Goal: Register for event/course

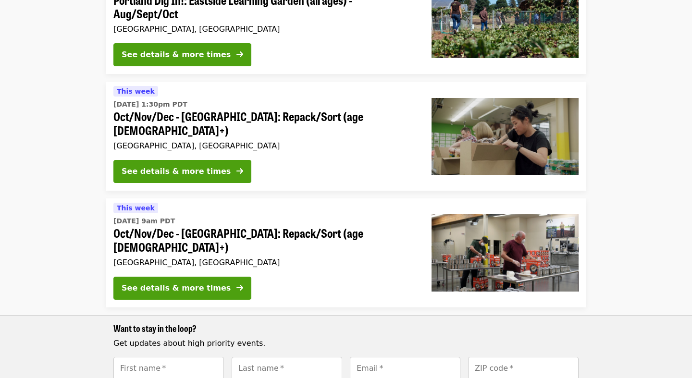
scroll to position [199, 0]
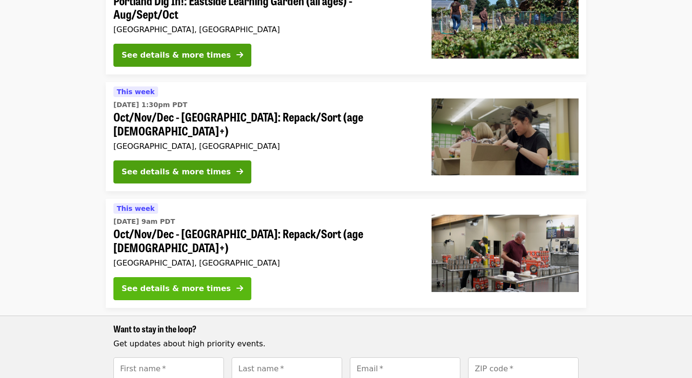
click at [217, 277] on button "See details & more times" at bounding box center [182, 288] width 138 height 23
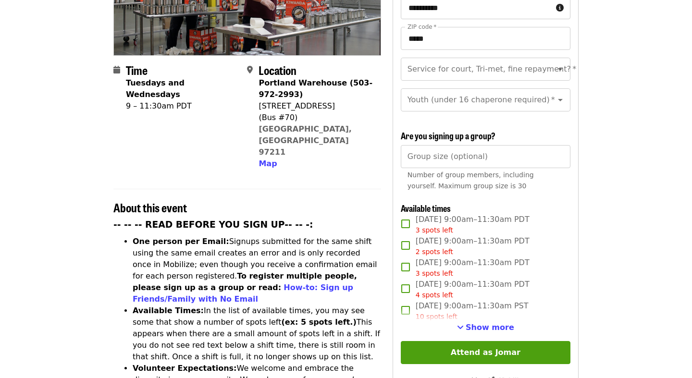
scroll to position [198, 0]
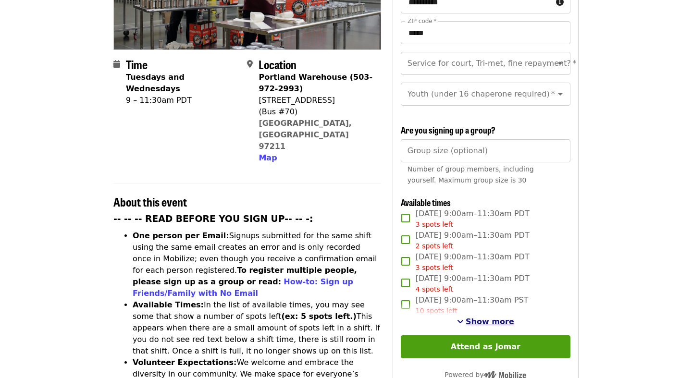
click at [470, 317] on span "Show more" at bounding box center [490, 321] width 49 height 9
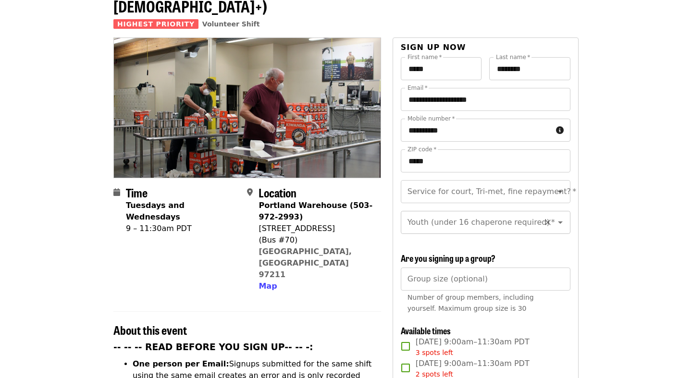
scroll to position [70, 0]
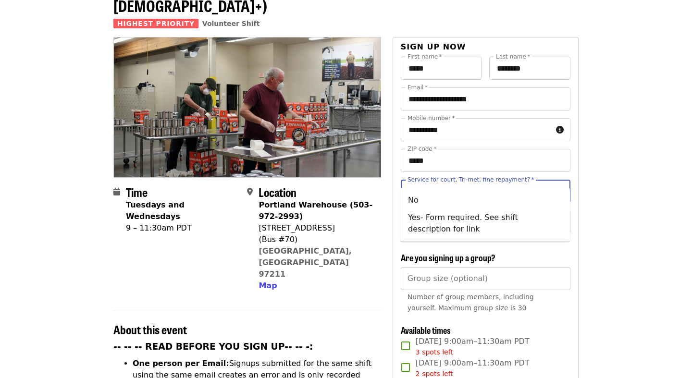
click at [506, 182] on input "Service for court, Tri-met, fine repayment?   *" at bounding box center [473, 191] width 131 height 18
click at [493, 194] on li "No" at bounding box center [485, 200] width 170 height 17
type input "**"
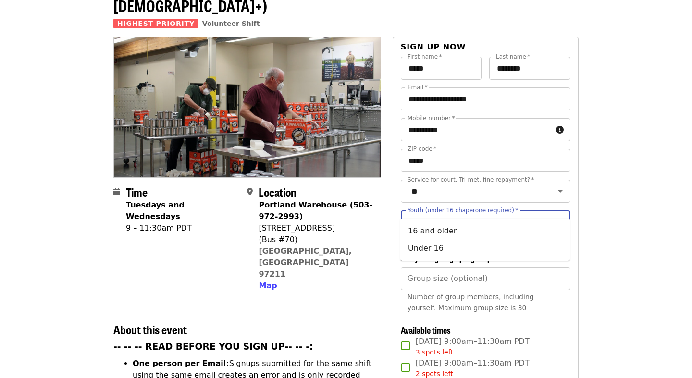
click at [477, 214] on input "Youth (under 16 chaperone required)   *" at bounding box center [473, 222] width 131 height 18
click at [469, 229] on li "16 and older" at bounding box center [485, 230] width 170 height 17
type input "**********"
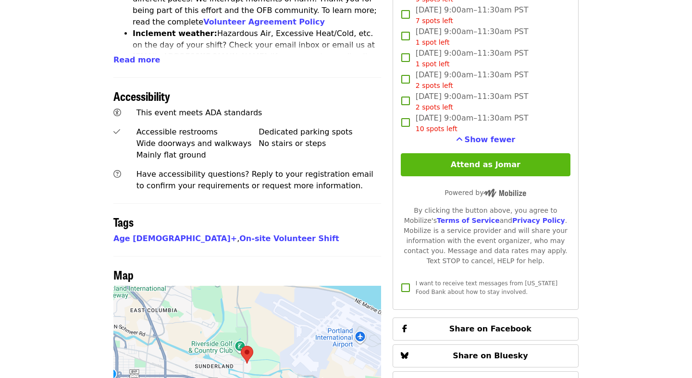
scroll to position [599, 0]
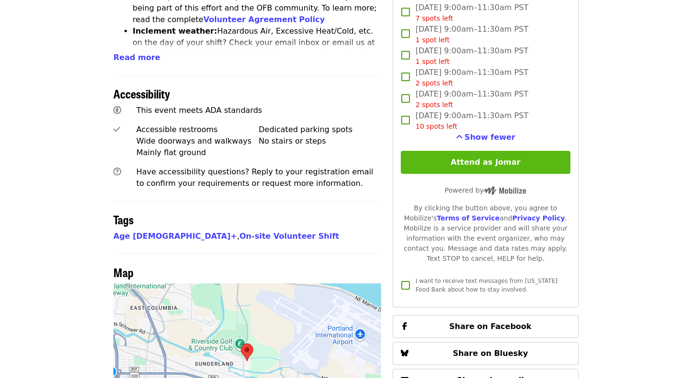
click at [439, 151] on button "Attend as Jomar" at bounding box center [486, 162] width 170 height 23
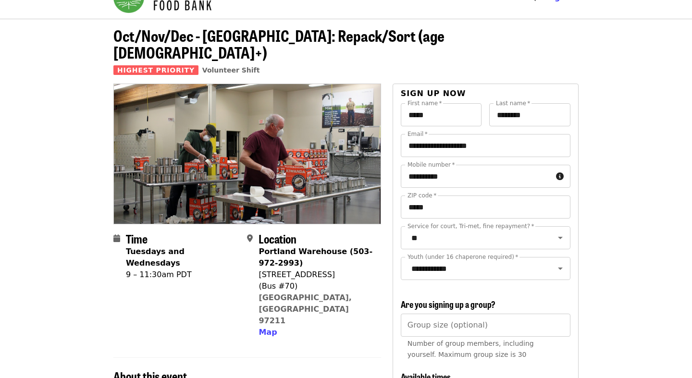
scroll to position [21, 0]
